Goal: Check status: Check status

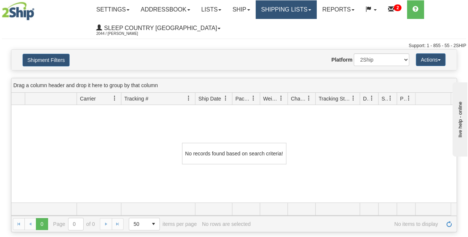
click at [310, 13] on link "Shipping lists" at bounding box center [286, 9] width 61 height 19
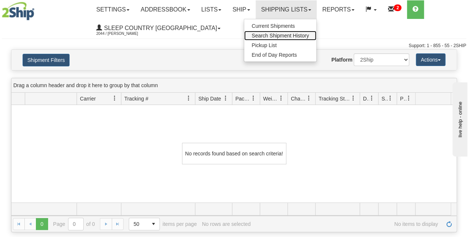
click at [287, 35] on span "Search Shipment History" at bounding box center [280, 36] width 57 height 6
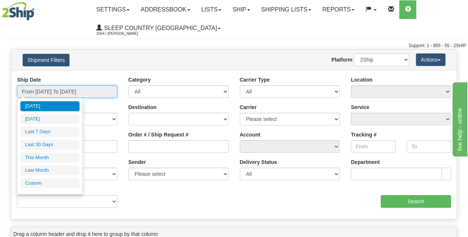
click at [64, 90] on input "From [DATE] To [DATE]" at bounding box center [67, 91] width 100 height 13
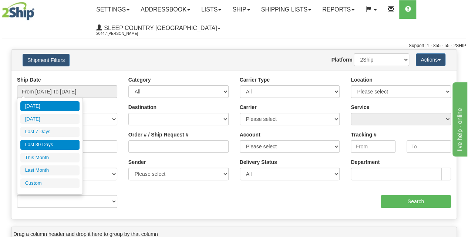
click at [45, 145] on li "Last 30 Days" at bounding box center [49, 145] width 59 height 10
type input "From 07/14/2025 To 08/12/2025"
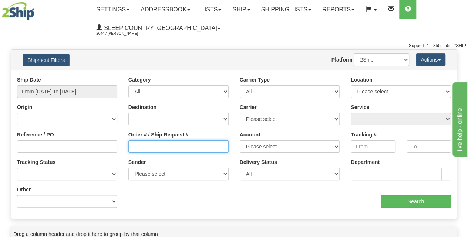
click at [152, 150] on input "Order # / Ship Request #" at bounding box center [178, 146] width 100 height 13
paste input "9007H972337"
type input "9007H972337"
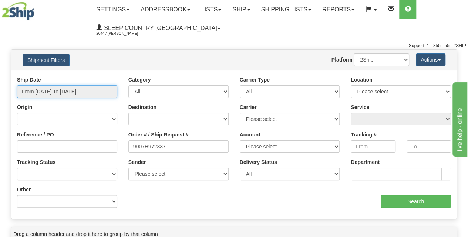
click at [74, 93] on input "From [DATE] To [DATE]" at bounding box center [67, 91] width 100 height 13
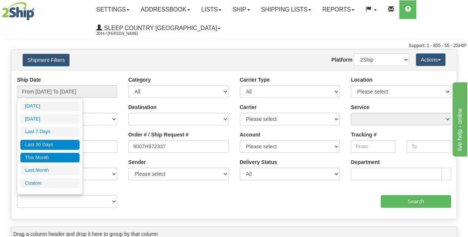
click at [51, 158] on li "This Month" at bounding box center [49, 158] width 59 height 10
type input "From [DATE] To [DATE]"
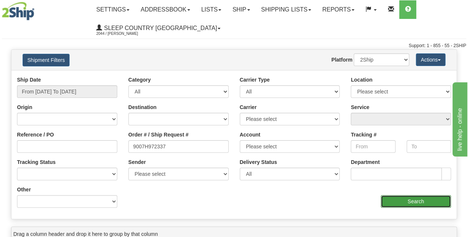
click at [404, 203] on input "Search" at bounding box center [416, 201] width 71 height 13
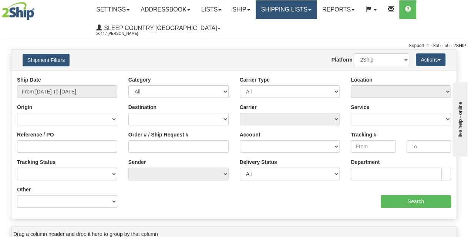
click at [288, 14] on link "Shipping lists" at bounding box center [286, 9] width 61 height 19
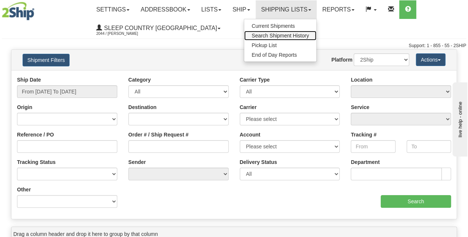
click at [285, 37] on span "Search Shipment History" at bounding box center [280, 36] width 57 height 6
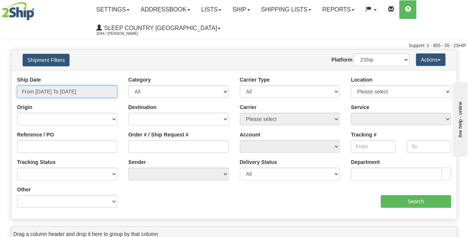
click at [64, 92] on input "From [DATE] To [DATE]" at bounding box center [67, 91] width 100 height 13
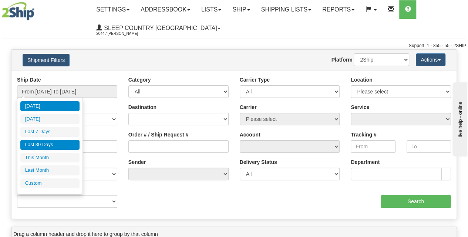
click at [51, 143] on li "Last 30 Days" at bounding box center [49, 145] width 59 height 10
type input "From [DATE] To [DATE]"
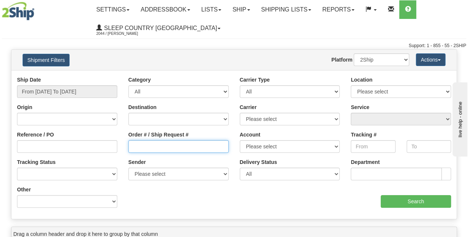
drag, startPoint x: 155, startPoint y: 146, endPoint x: 159, endPoint y: 146, distance: 3.8
click at [155, 146] on input "Order # / Ship Request #" at bounding box center [178, 146] width 100 height 13
paste input "9007H972337"
type input "9007H972337"
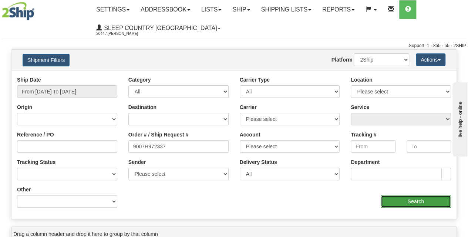
click at [403, 200] on input "Search" at bounding box center [416, 201] width 71 height 13
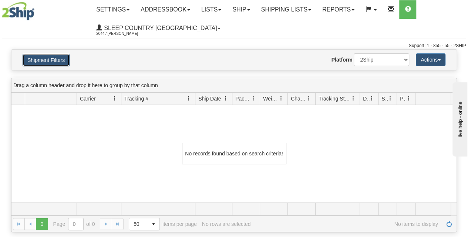
click at [41, 64] on button "Shipment Filters" at bounding box center [46, 60] width 47 height 13
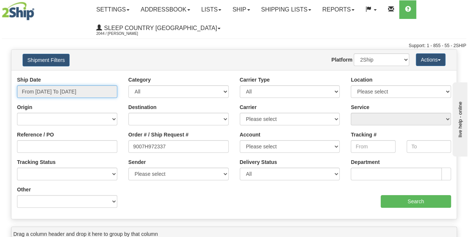
click at [50, 89] on input "From [DATE] To [DATE]" at bounding box center [67, 91] width 100 height 13
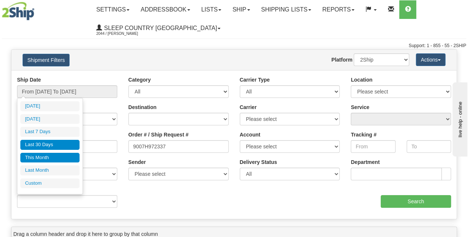
click at [45, 157] on li "This Month" at bounding box center [49, 158] width 59 height 10
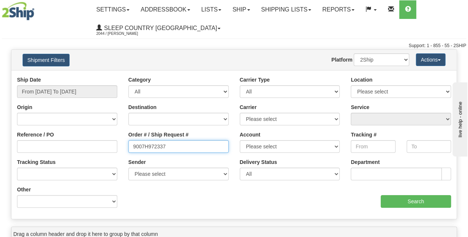
drag, startPoint x: 131, startPoint y: 148, endPoint x: 136, endPoint y: 150, distance: 4.8
click at [133, 148] on input "9007H972337" at bounding box center [178, 146] width 100 height 13
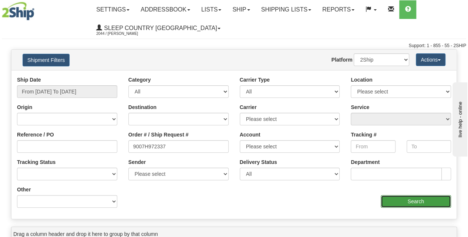
click at [392, 201] on input "Search" at bounding box center [416, 201] width 71 height 13
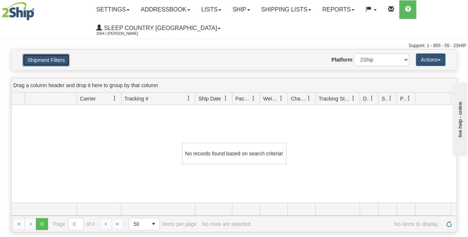
click at [43, 59] on button "Shipment Filters" at bounding box center [46, 60] width 47 height 13
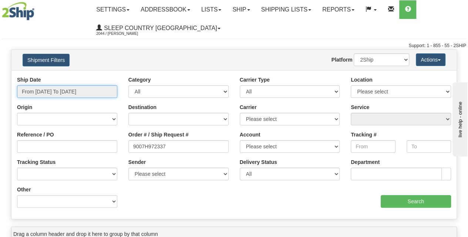
click at [52, 90] on input "From [DATE] To [DATE]" at bounding box center [67, 91] width 100 height 13
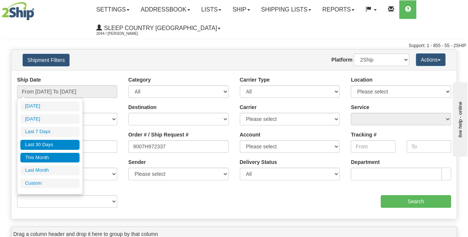
click at [46, 144] on li "Last 30 Days" at bounding box center [49, 145] width 59 height 10
type input "From [DATE] To [DATE]"
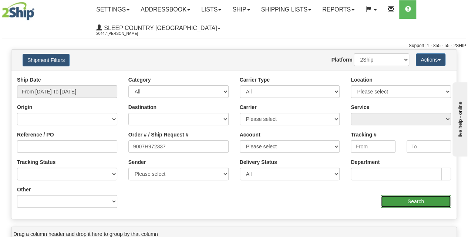
click at [417, 203] on input "Search" at bounding box center [416, 201] width 71 height 13
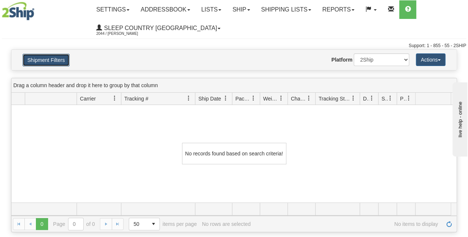
click at [54, 60] on button "Shipment Filters" at bounding box center [46, 60] width 47 height 13
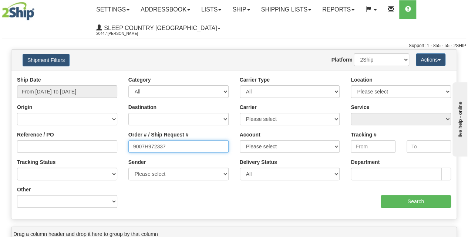
click at [134, 146] on input "9007H972337" at bounding box center [178, 146] width 100 height 13
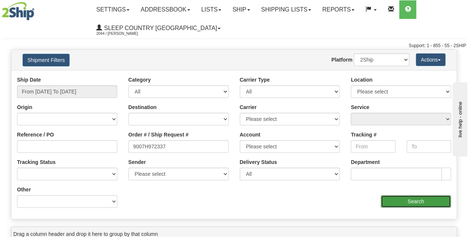
click at [398, 200] on input "Search" at bounding box center [416, 201] width 71 height 13
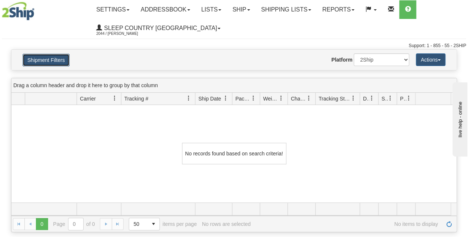
click at [54, 59] on button "Shipment Filters" at bounding box center [46, 60] width 47 height 13
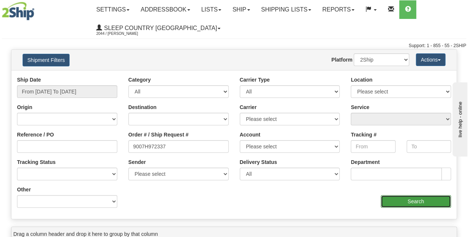
click at [414, 198] on input "Search" at bounding box center [416, 201] width 71 height 13
